Goal: Complete application form

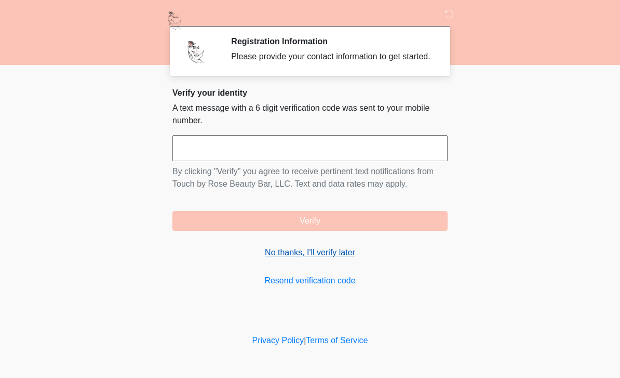
click at [336, 259] on link "No thanks, I'll verify later" at bounding box center [309, 252] width 275 height 12
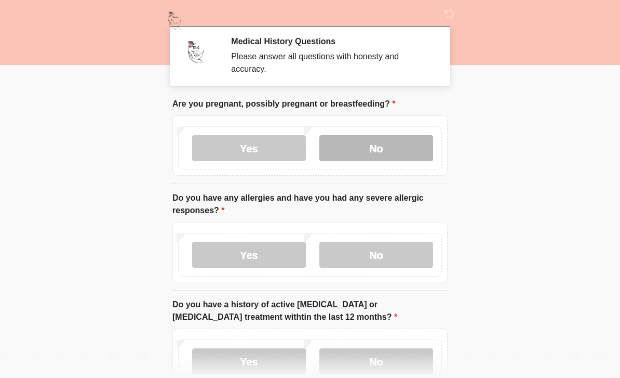
click at [412, 146] on label "No" at bounding box center [376, 148] width 114 height 26
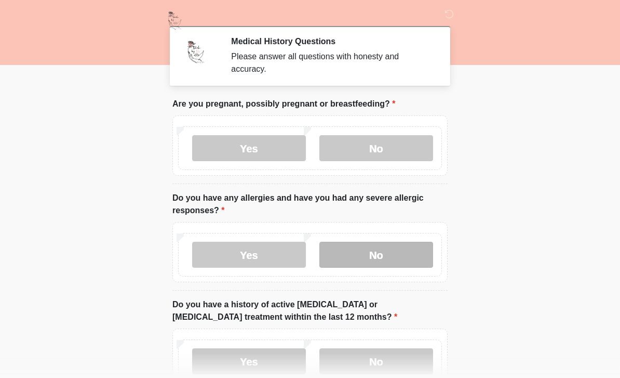
click at [400, 254] on label "No" at bounding box center [376, 255] width 114 height 26
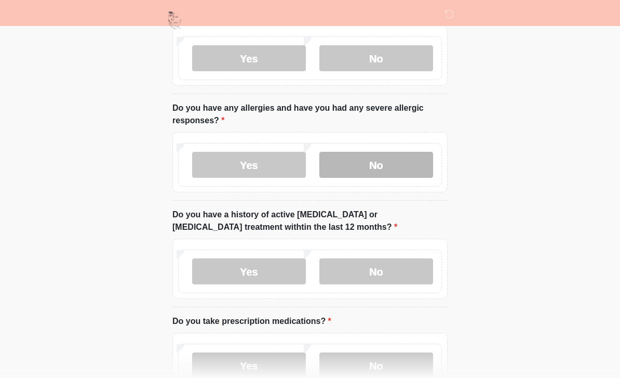
scroll to position [92, 0]
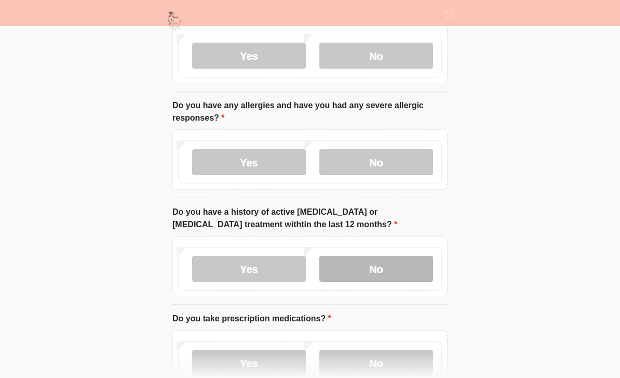
click at [394, 273] on label "No" at bounding box center [376, 269] width 114 height 26
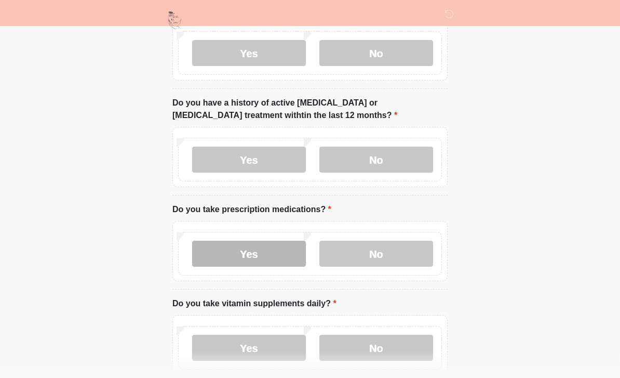
click at [252, 249] on label "Yes" at bounding box center [249, 254] width 114 height 26
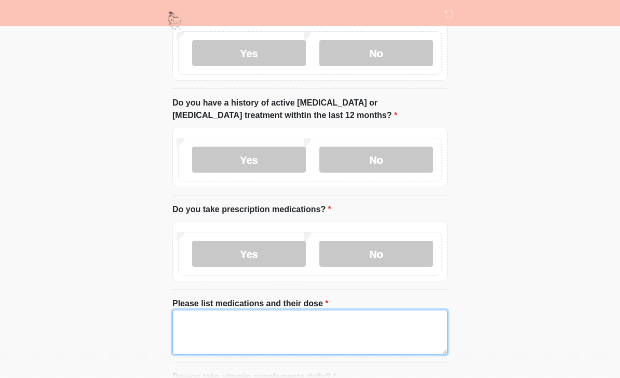
click at [293, 312] on textarea "Please list medications and their dose" at bounding box center [309, 332] width 275 height 45
click at [314, 326] on textarea "Please list medications and their dose" at bounding box center [309, 332] width 275 height 45
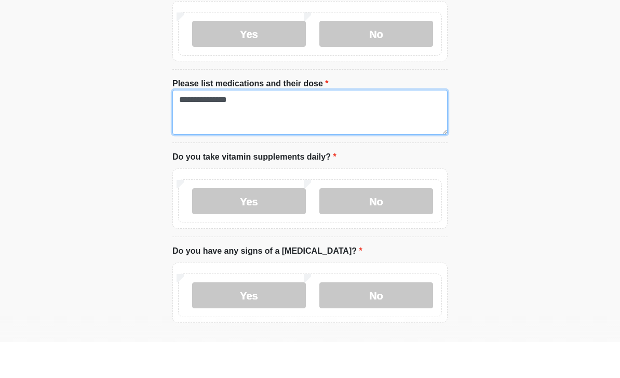
scroll to position [388, 0]
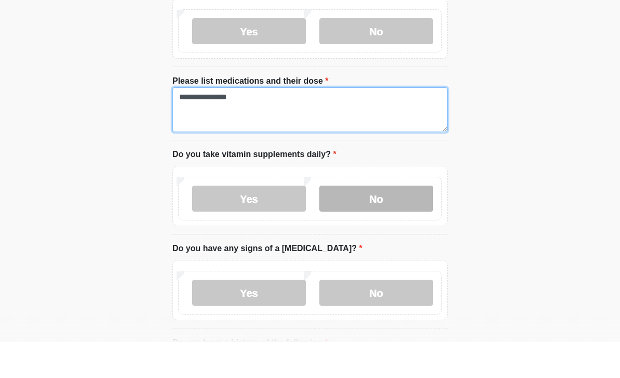
type textarea "**********"
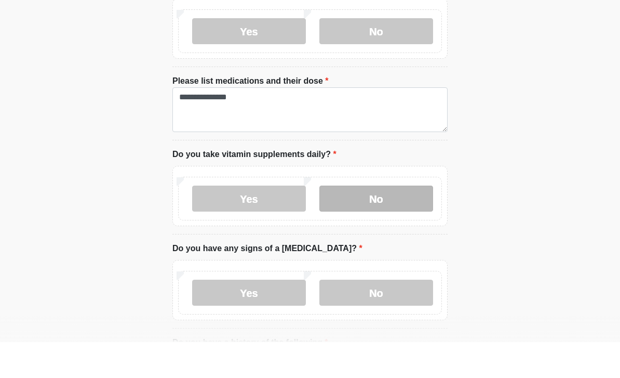
click at [392, 221] on label "No" at bounding box center [376, 234] width 114 height 26
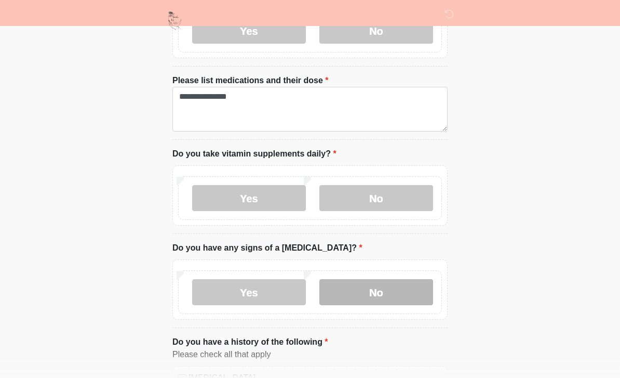
click at [416, 285] on label "No" at bounding box center [376, 292] width 114 height 26
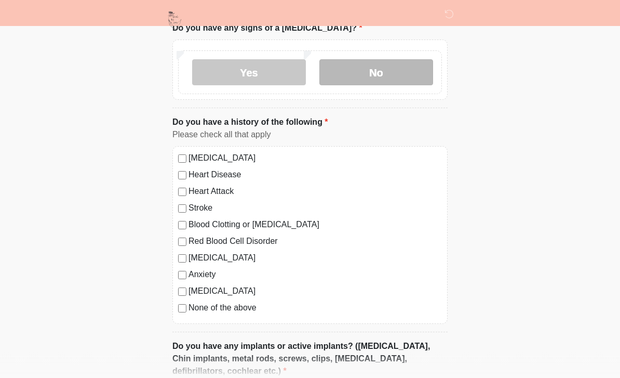
scroll to position [644, 0]
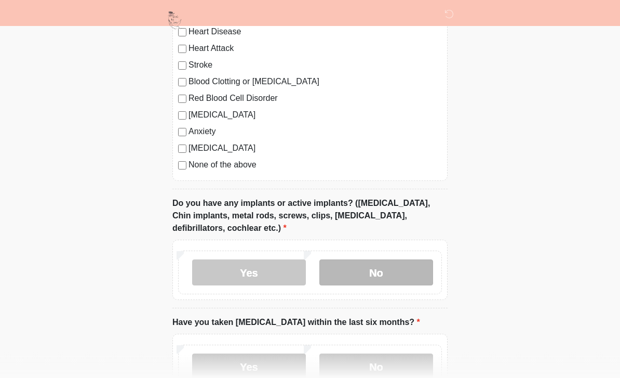
click at [413, 266] on label "No" at bounding box center [376, 273] width 114 height 26
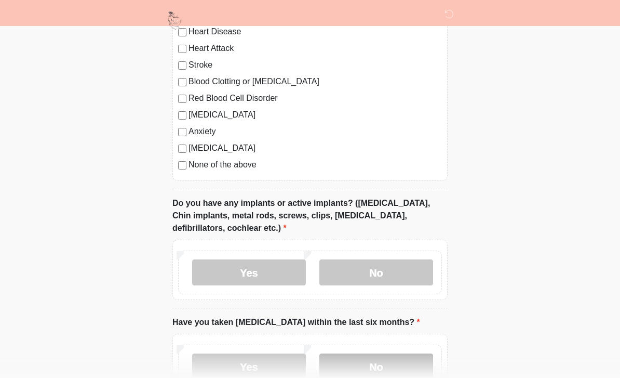
click at [410, 366] on label "No" at bounding box center [376, 366] width 114 height 26
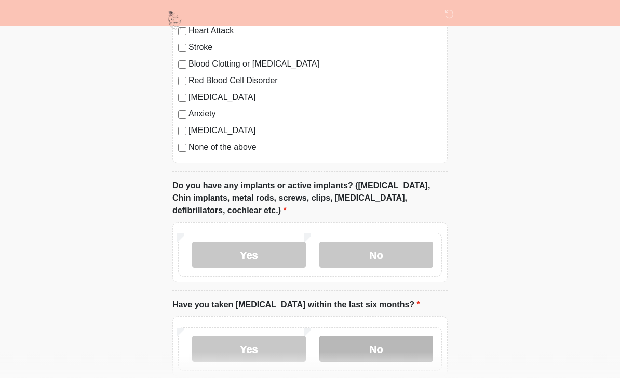
scroll to position [860, 0]
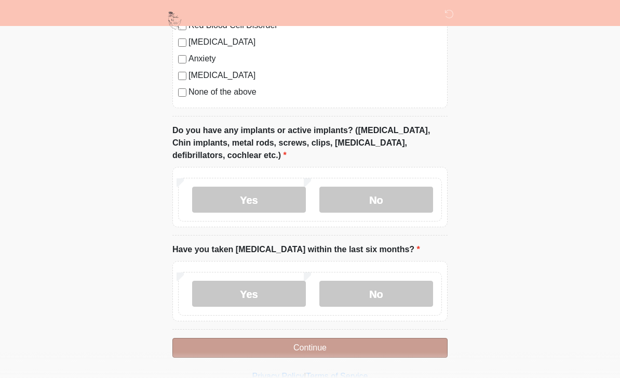
click at [370, 349] on button "Continue" at bounding box center [309, 348] width 275 height 20
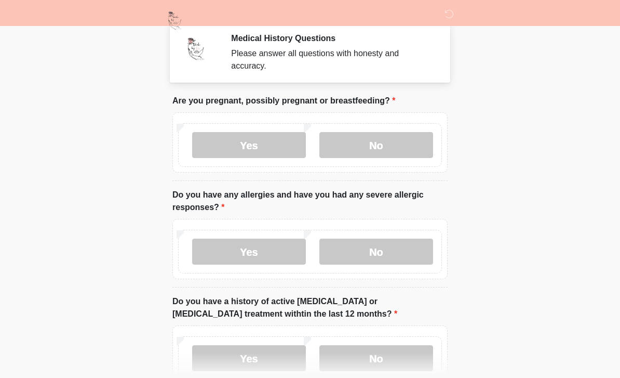
scroll to position [0, 0]
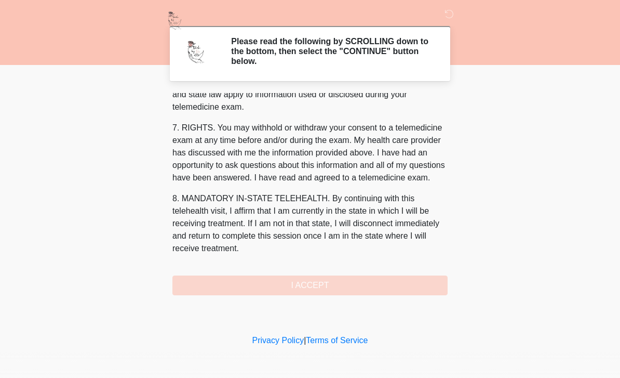
click at [364, 290] on div "1. PURPOSE. The purpose of this form is to obtain your consent for a telemedici…" at bounding box center [309, 194] width 275 height 202
click at [363, 290] on button "I ACCEPT" at bounding box center [309, 285] width 275 height 20
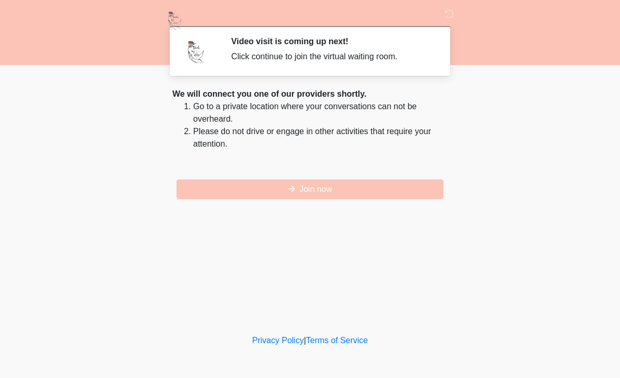
click at [380, 189] on button "Join now" at bounding box center [310, 189] width 267 height 20
